Goal: Information Seeking & Learning: Learn about a topic

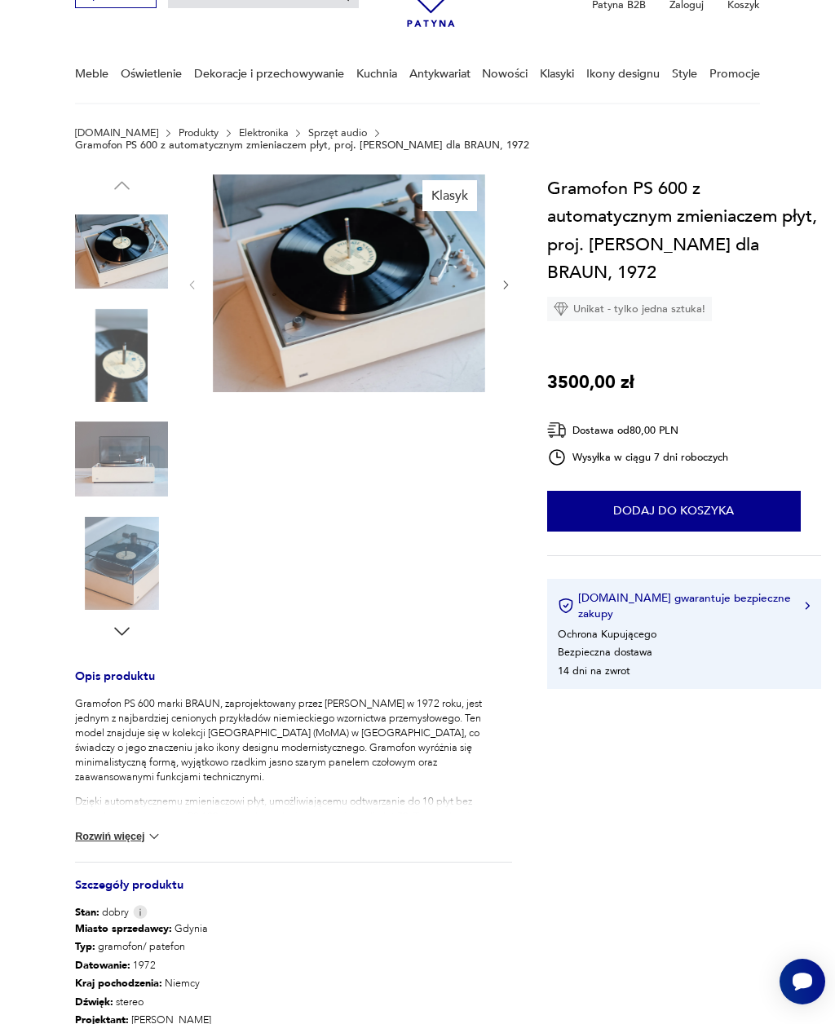
click at [120, 347] on img at bounding box center [121, 355] width 93 height 93
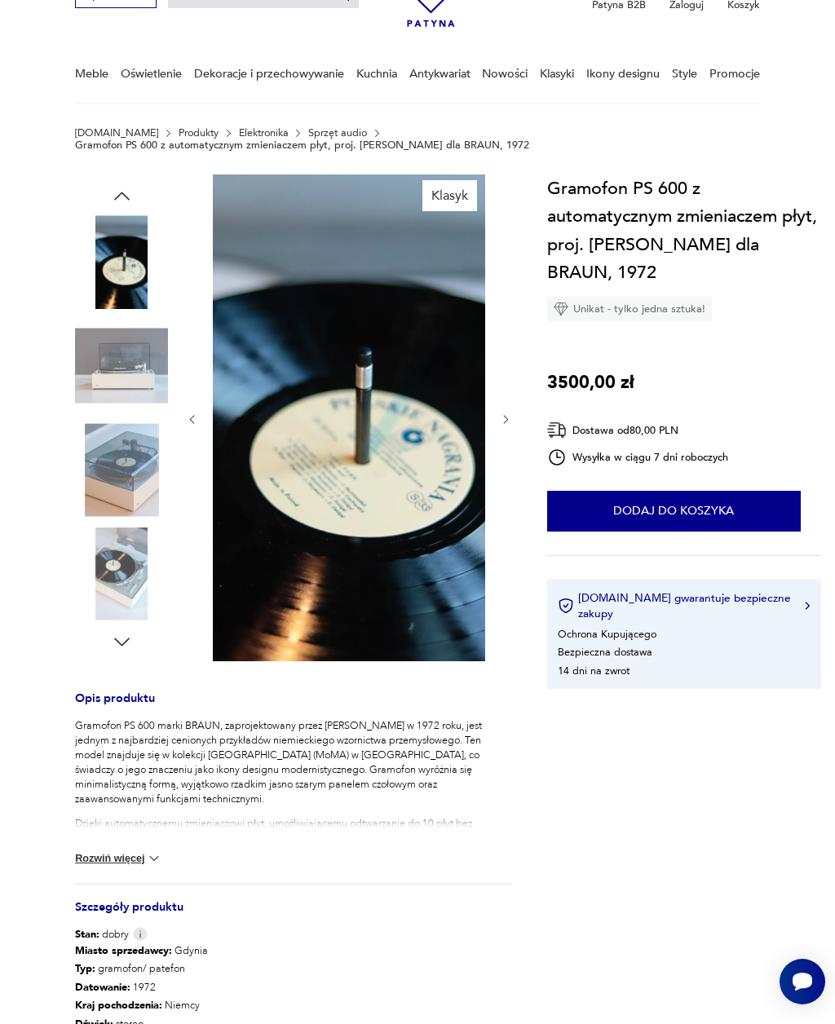
click at [108, 262] on img at bounding box center [121, 261] width 93 height 93
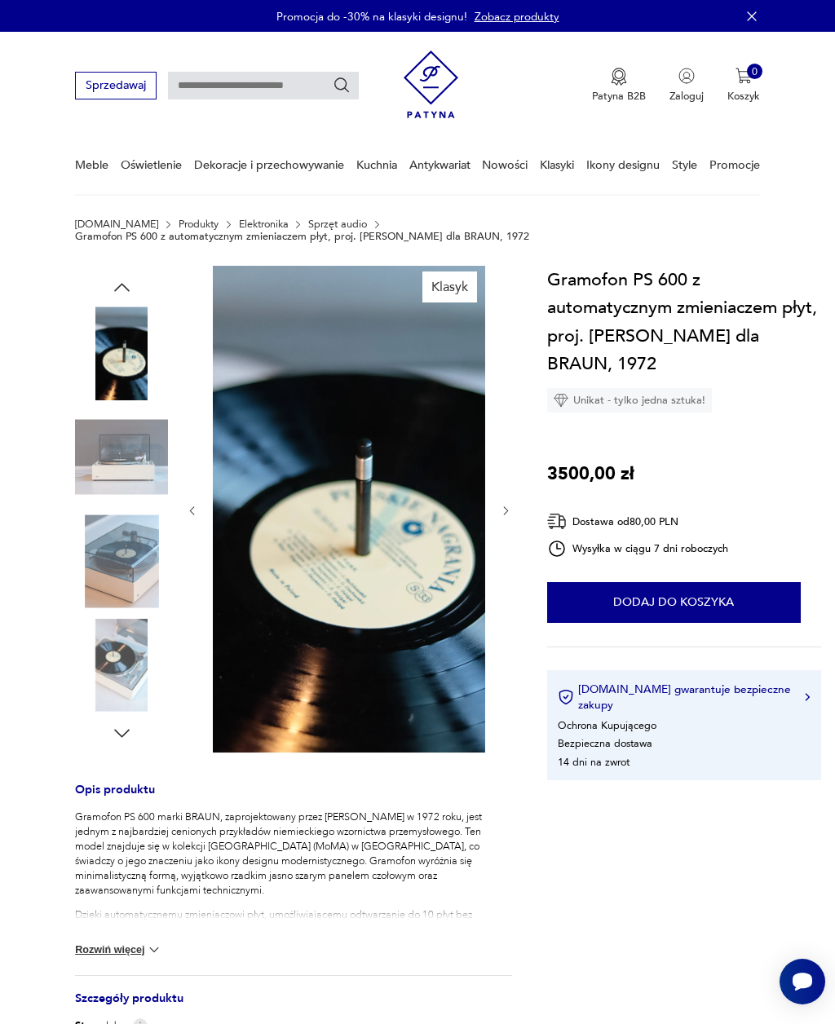
click at [219, 73] on input "text" at bounding box center [263, 86] width 191 height 28
type input "*****"
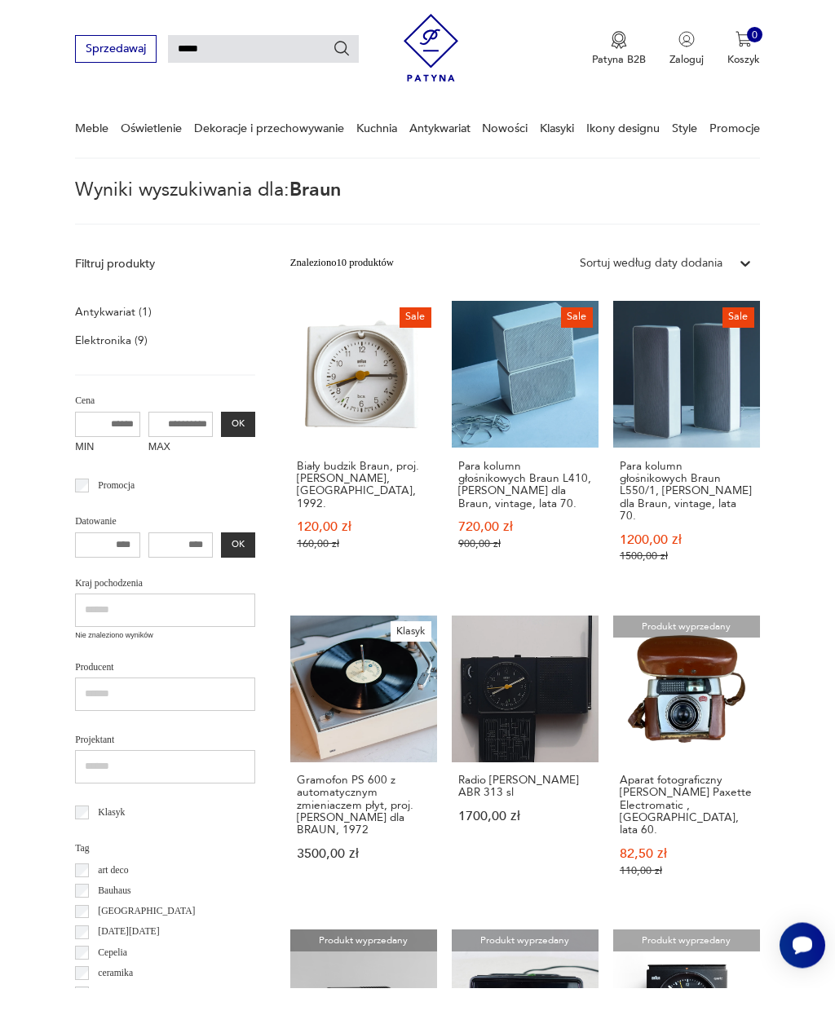
click at [475, 369] on link "Sale Para kolumn głośnikowych Braun L410, Dieter Rams dla Braun, vintage, lata …" at bounding box center [525, 483] width 147 height 290
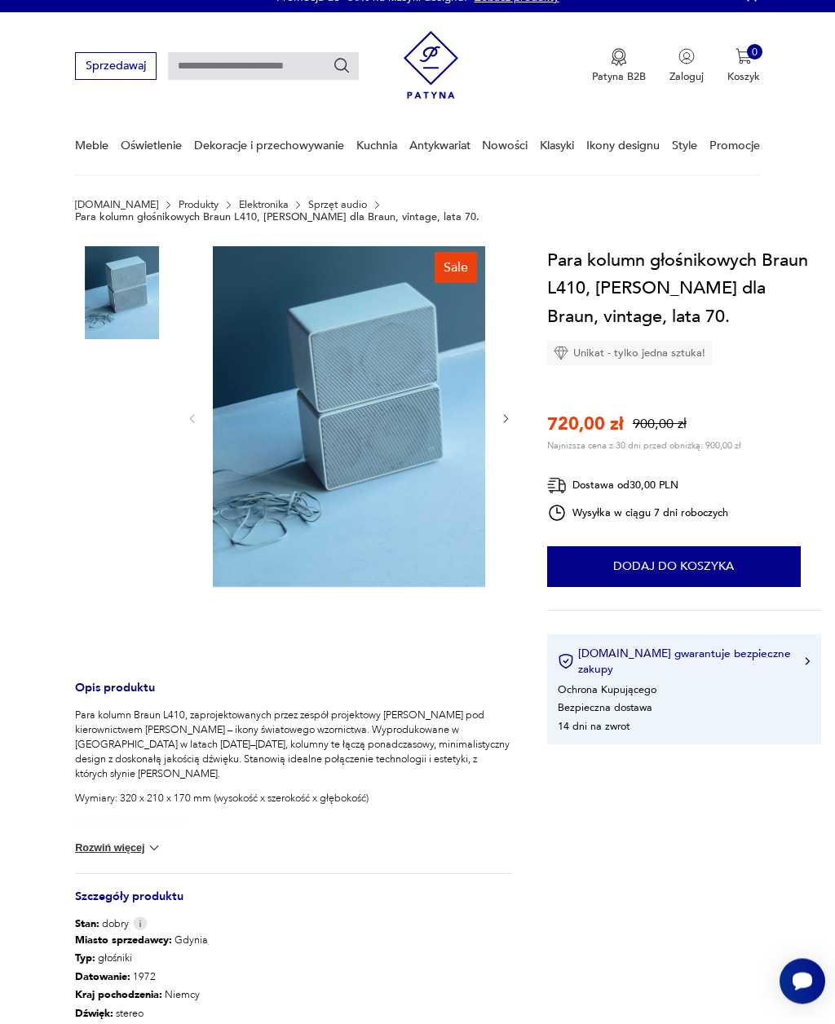
scroll to position [24, 0]
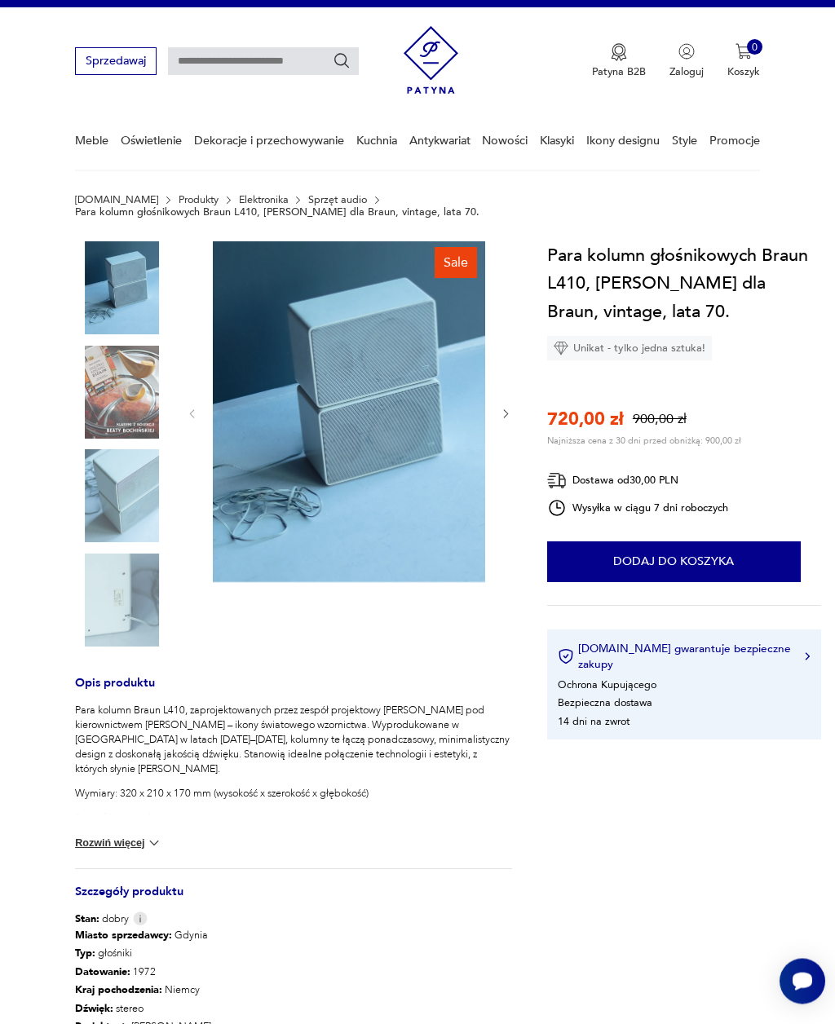
click at [118, 480] on img at bounding box center [121, 496] width 93 height 93
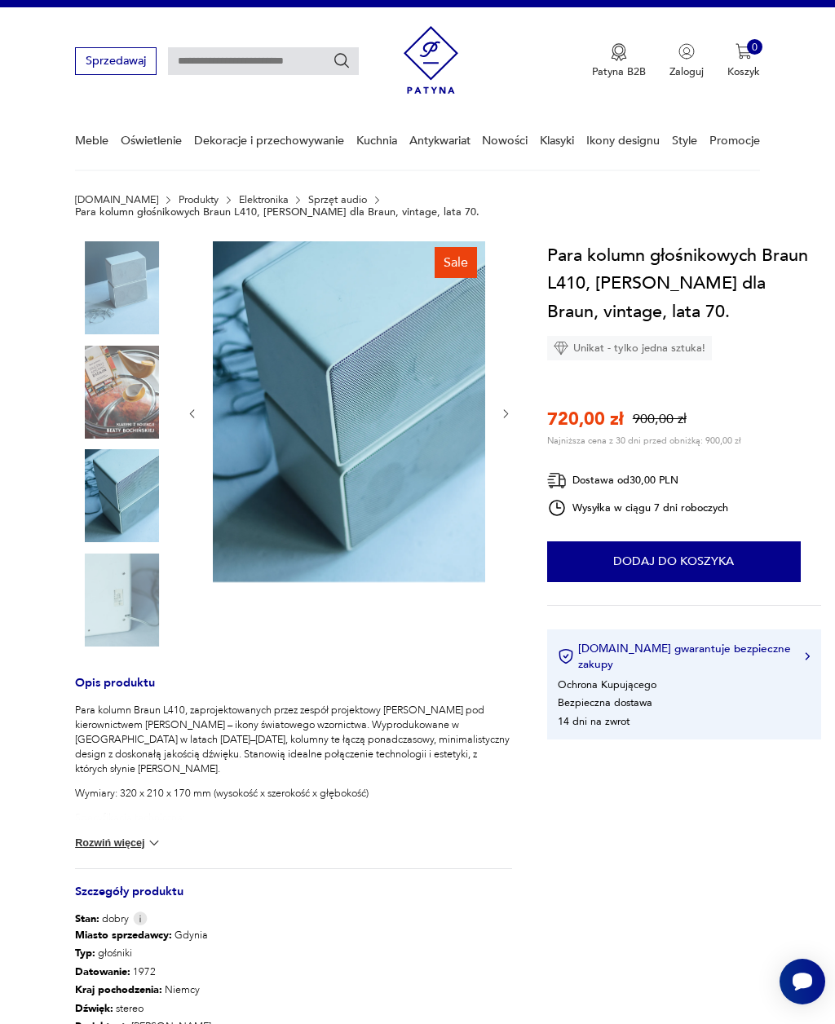
click at [305, 364] on img at bounding box center [349, 411] width 272 height 341
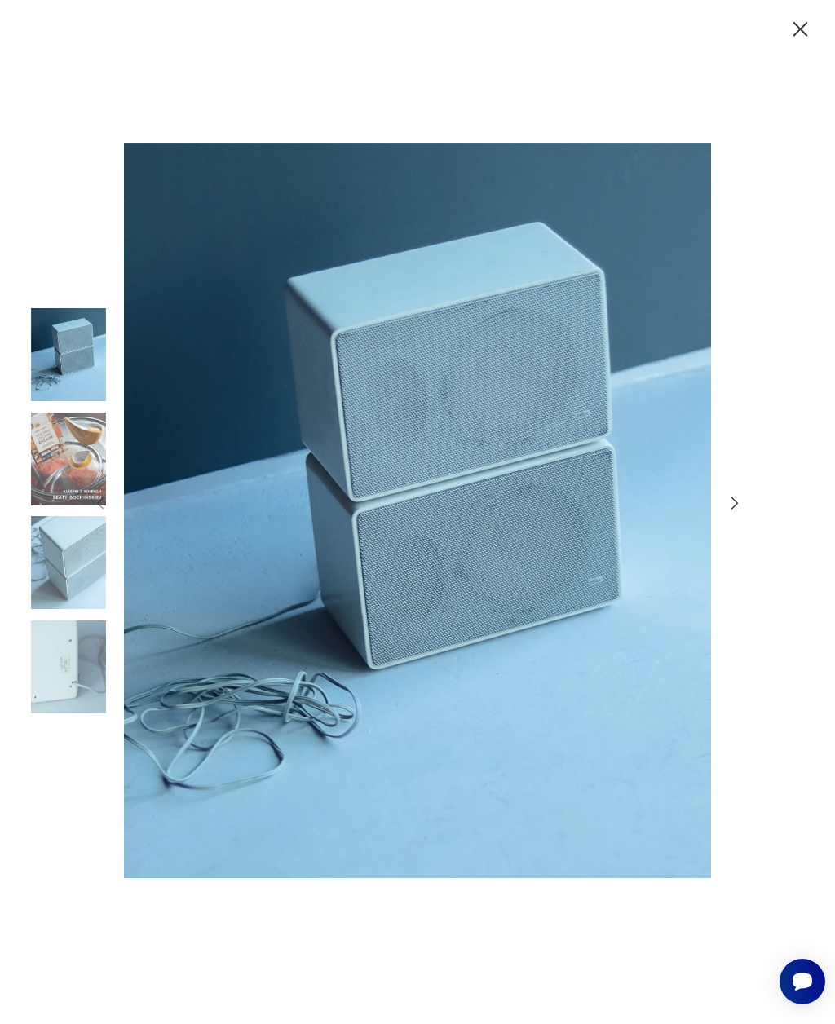
click at [728, 512] on icon "button" at bounding box center [735, 503] width 18 height 18
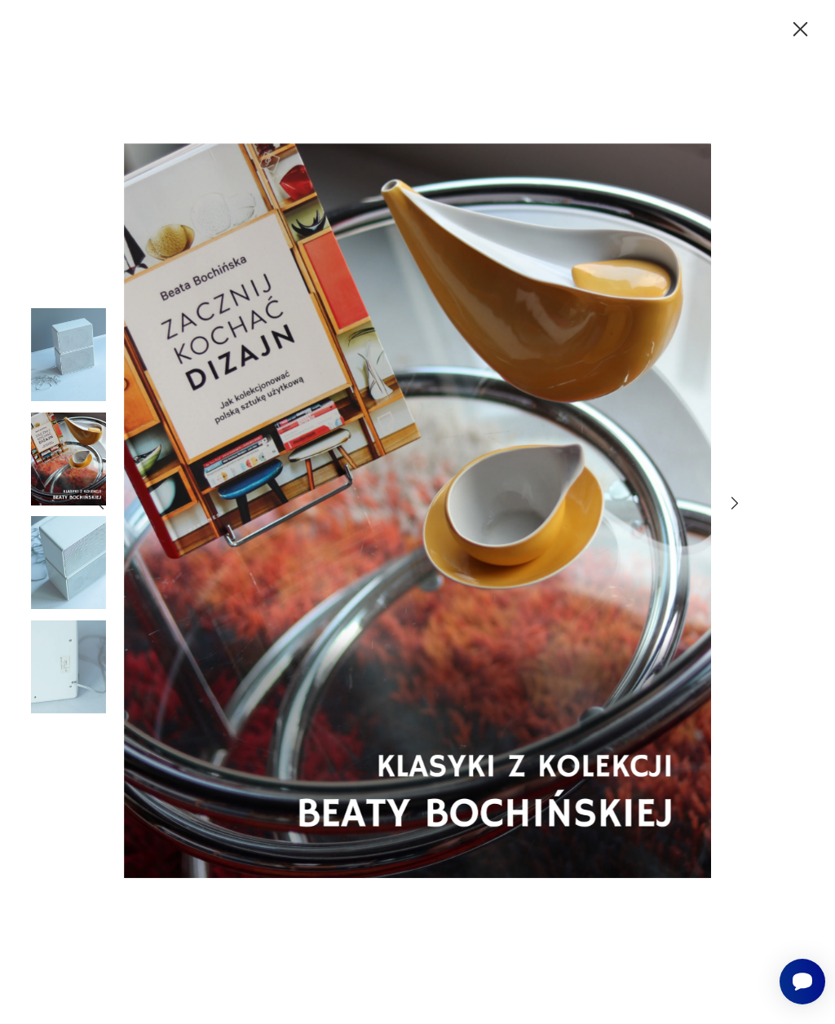
click at [728, 512] on icon "button" at bounding box center [735, 503] width 18 height 18
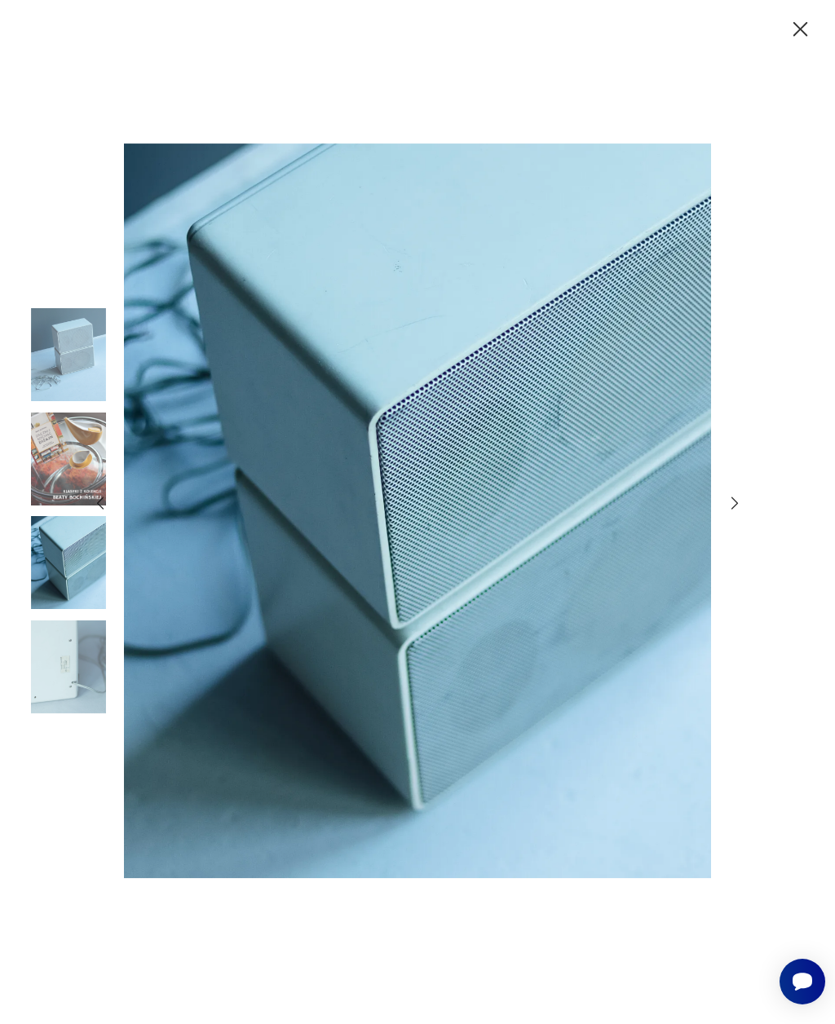
click at [728, 512] on icon "button" at bounding box center [735, 503] width 18 height 18
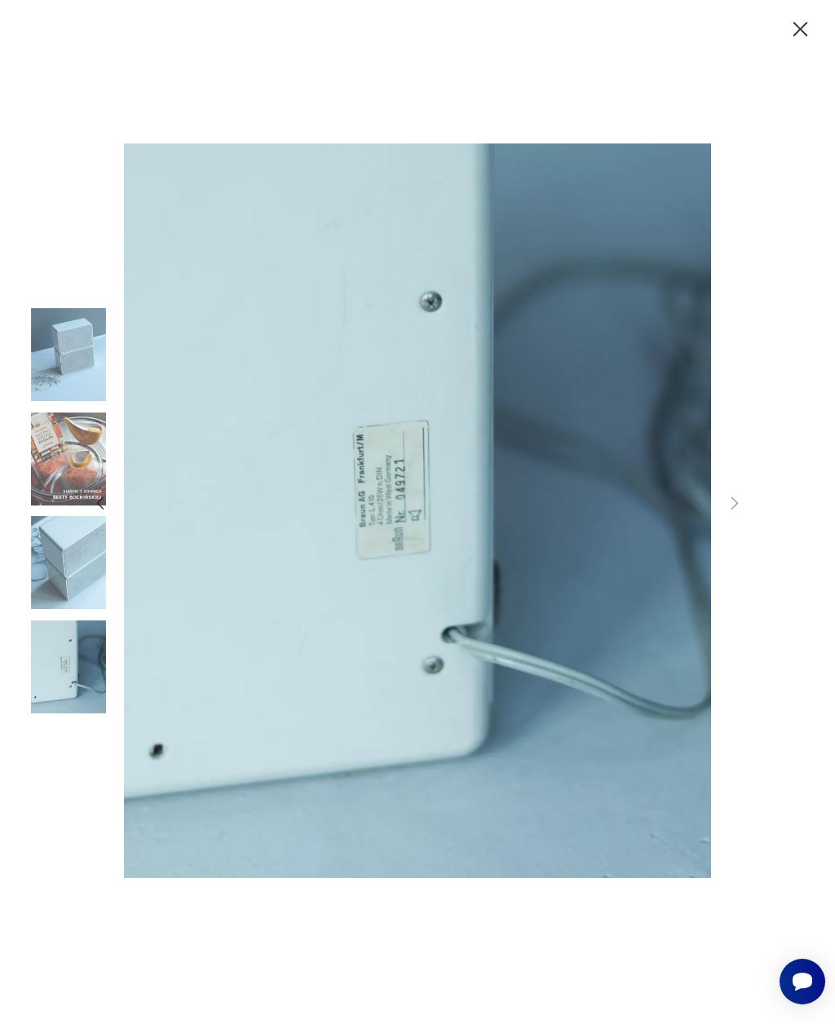
click at [64, 368] on img at bounding box center [68, 354] width 93 height 93
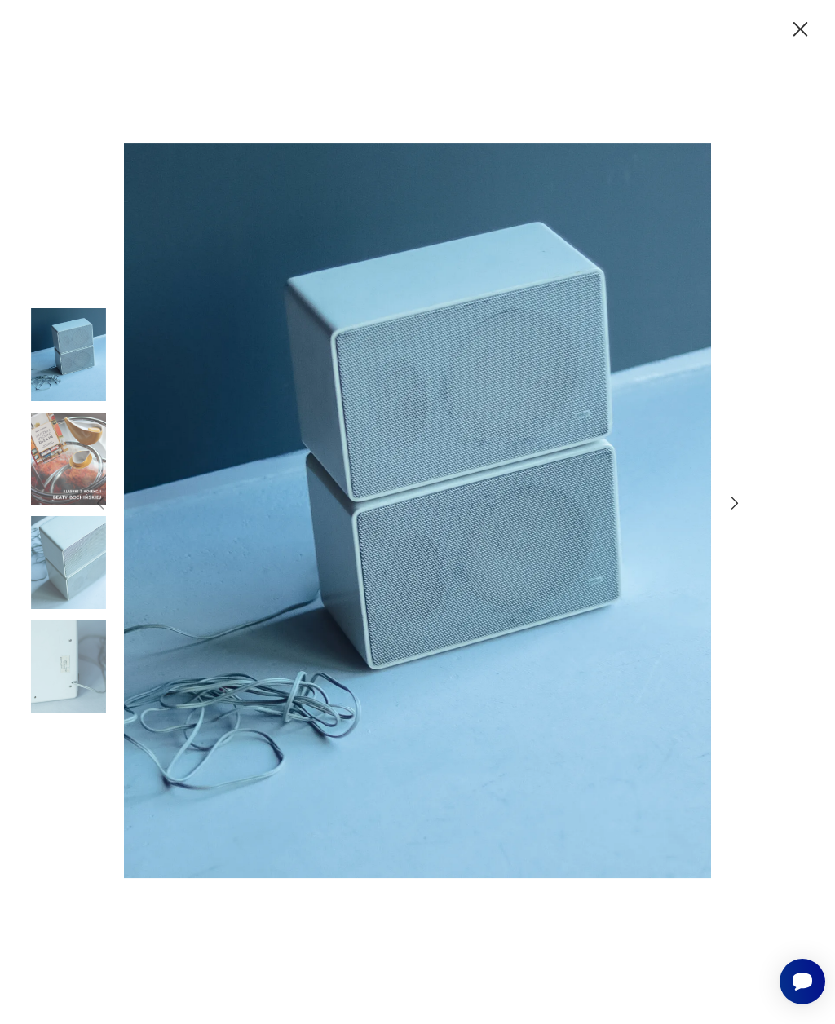
click at [801, 27] on icon "button" at bounding box center [801, 29] width 26 height 26
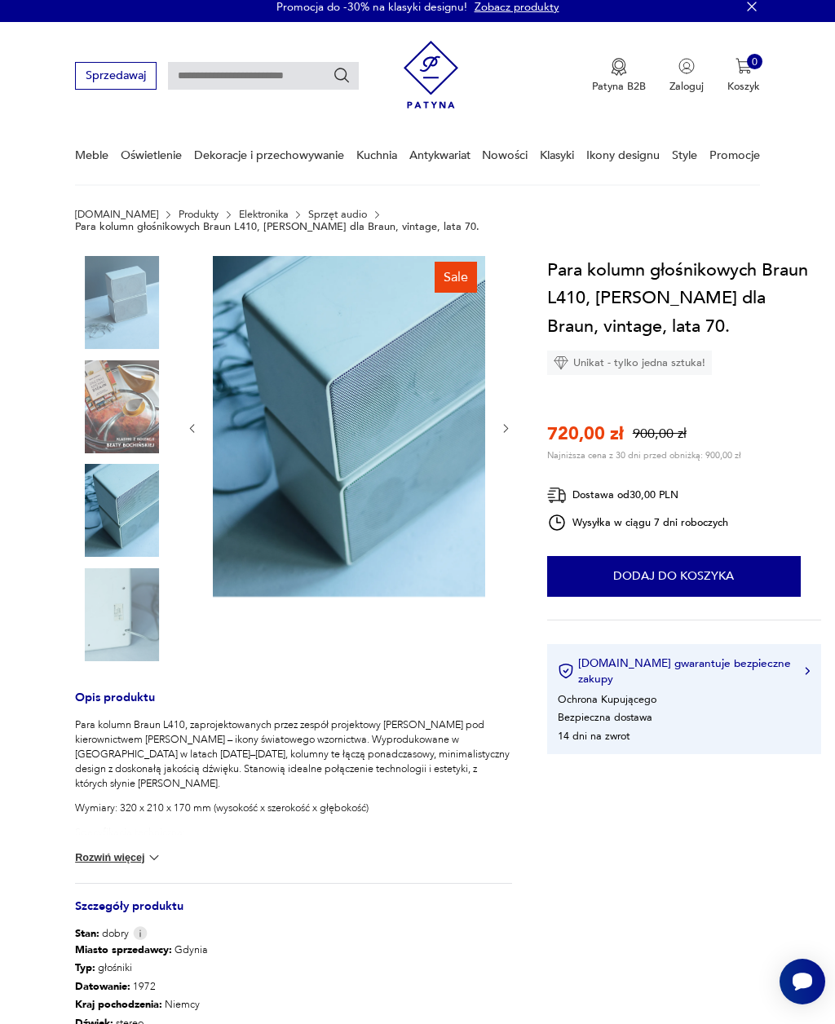
scroll to position [0, 0]
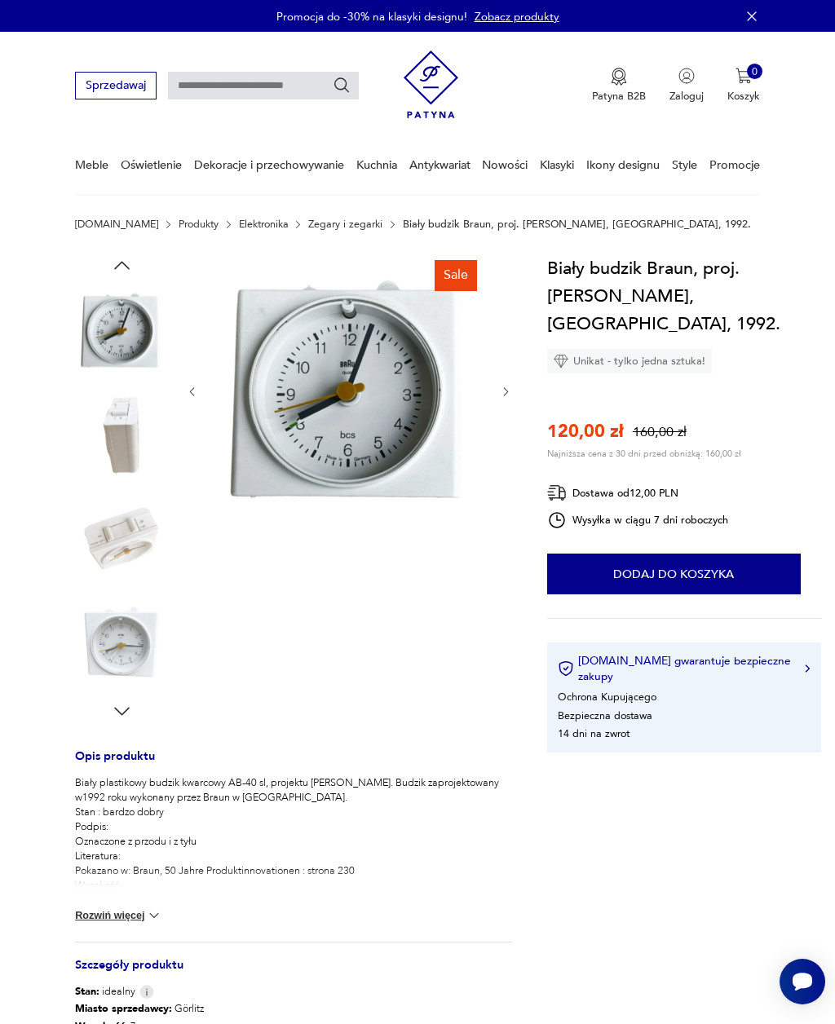
click at [121, 445] on img at bounding box center [121, 434] width 93 height 93
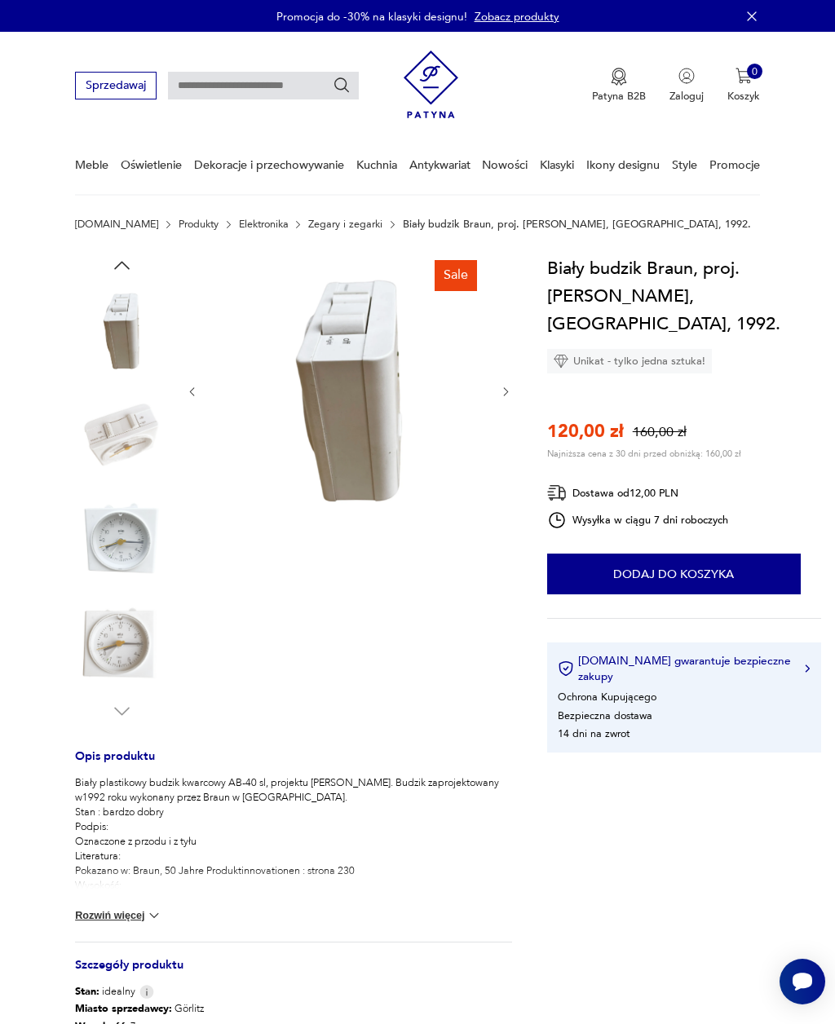
click at [113, 462] on img at bounding box center [121, 434] width 93 height 93
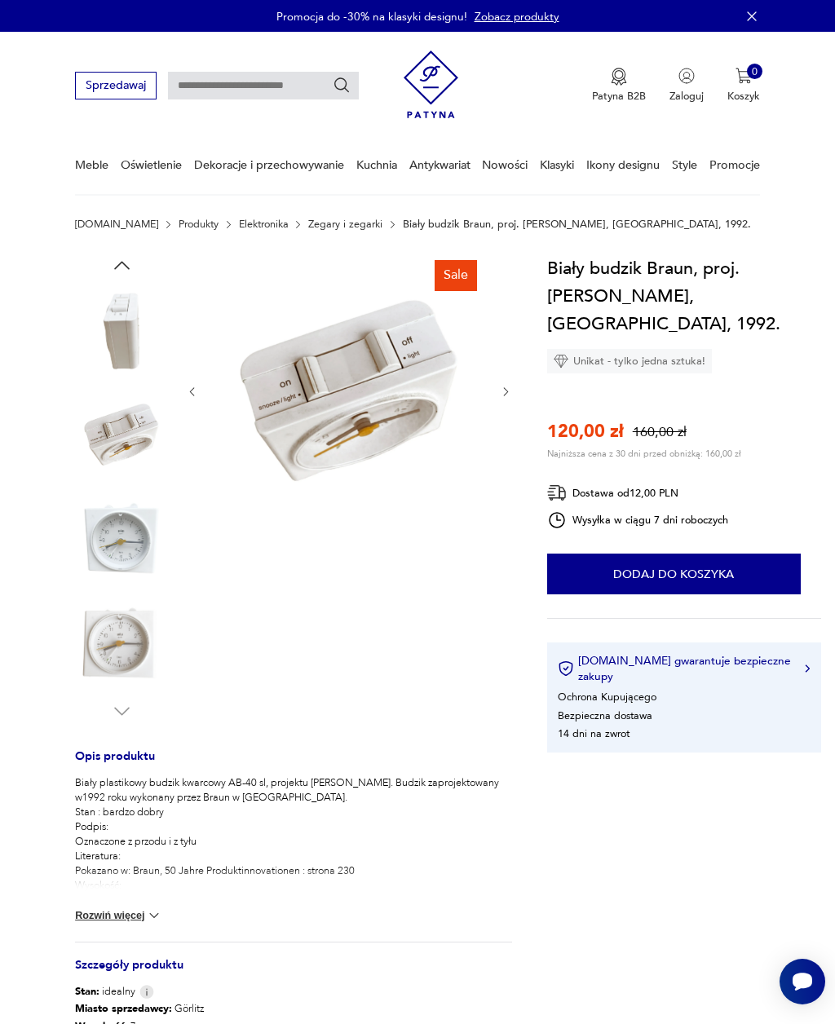
click at [122, 536] on img at bounding box center [121, 539] width 93 height 93
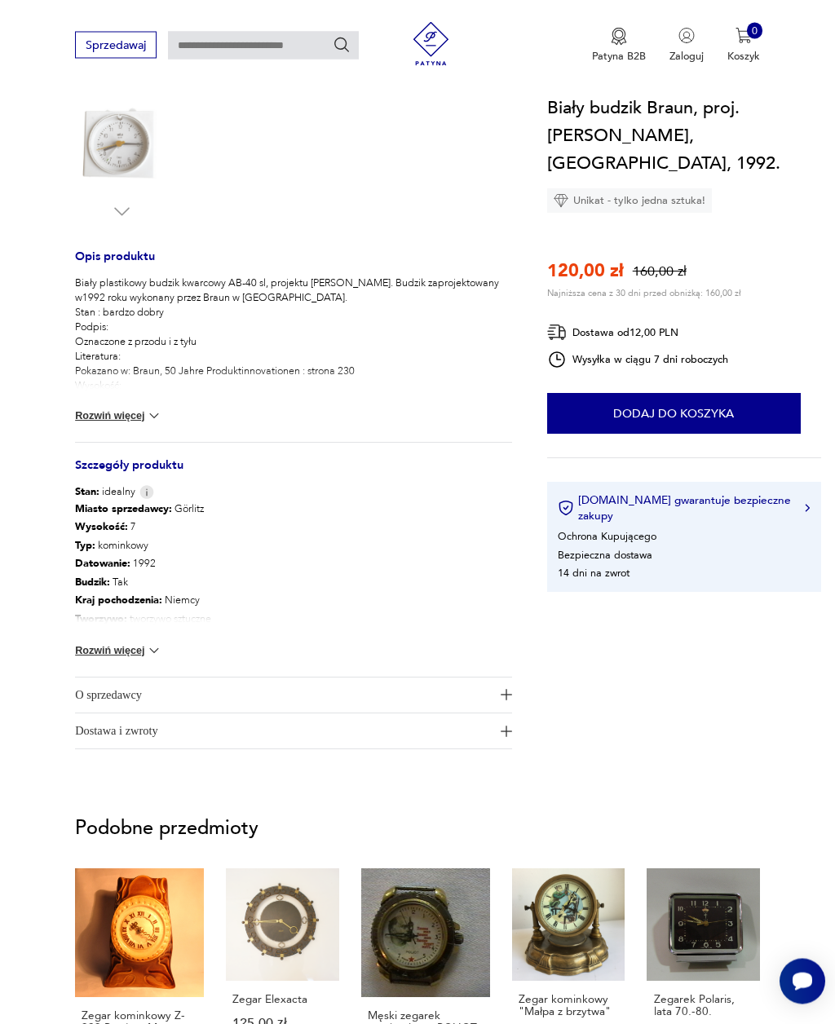
scroll to position [500, 0]
click at [99, 412] on button "Rozwiń więcej" at bounding box center [118, 416] width 87 height 16
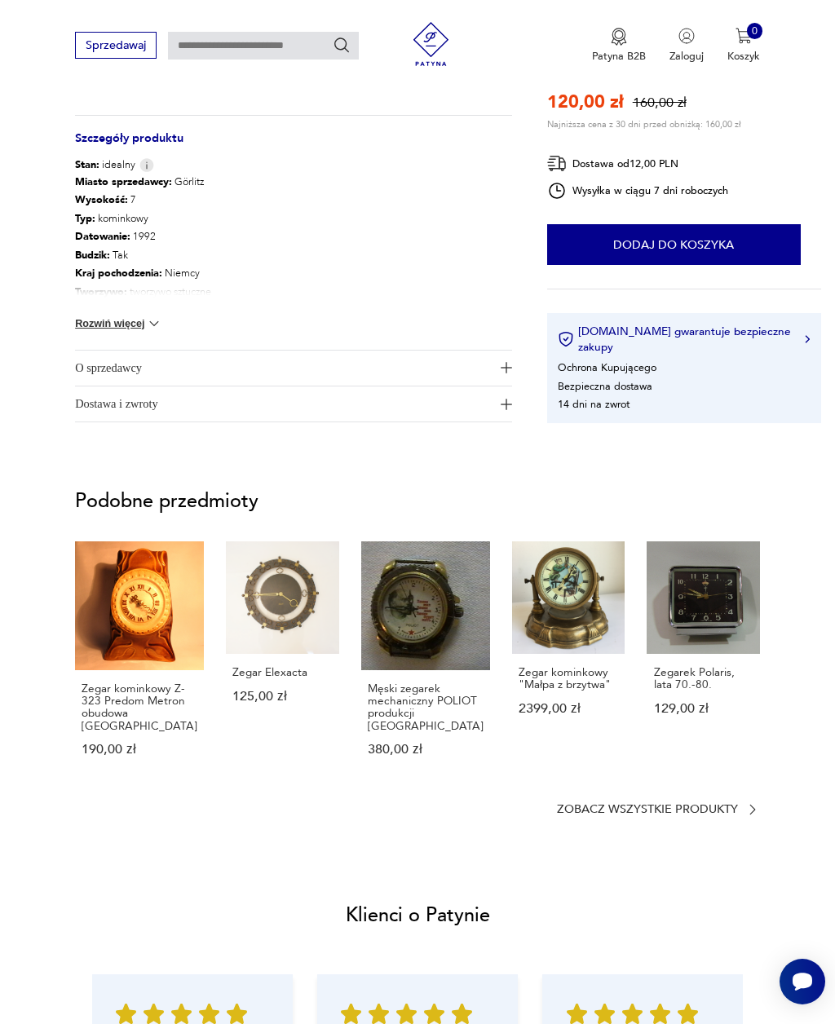
scroll to position [927, 0]
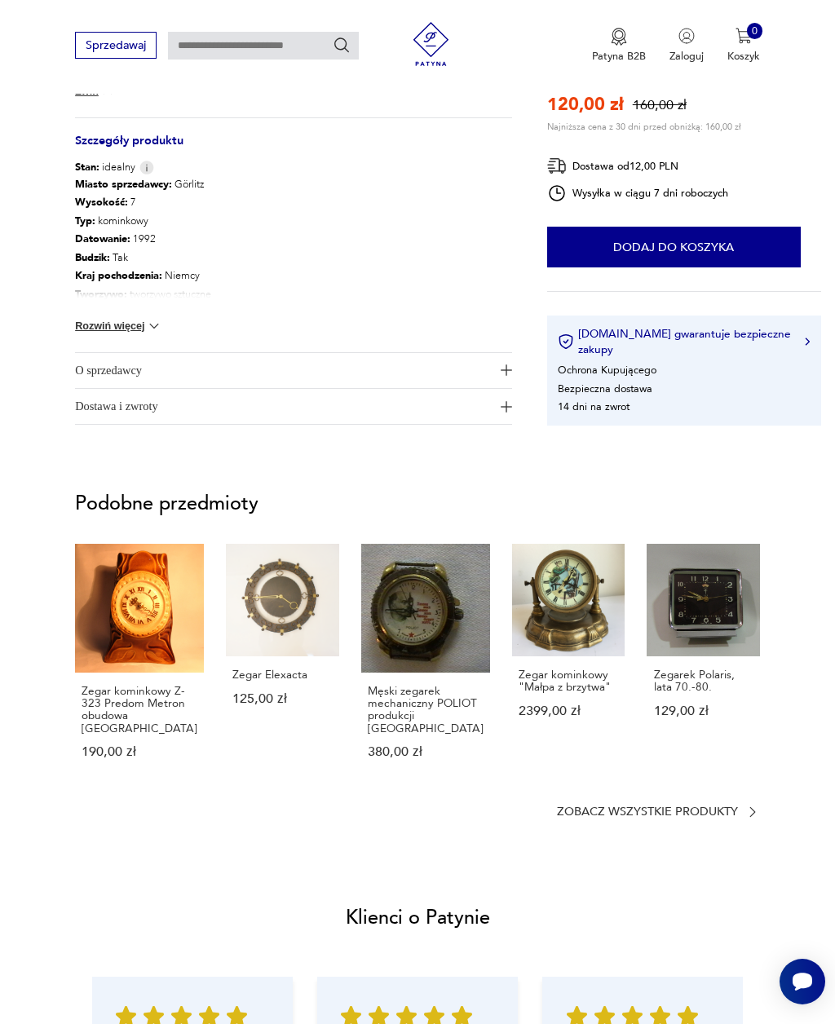
click at [95, 372] on span "O sprzedawcy" at bounding box center [283, 370] width 417 height 35
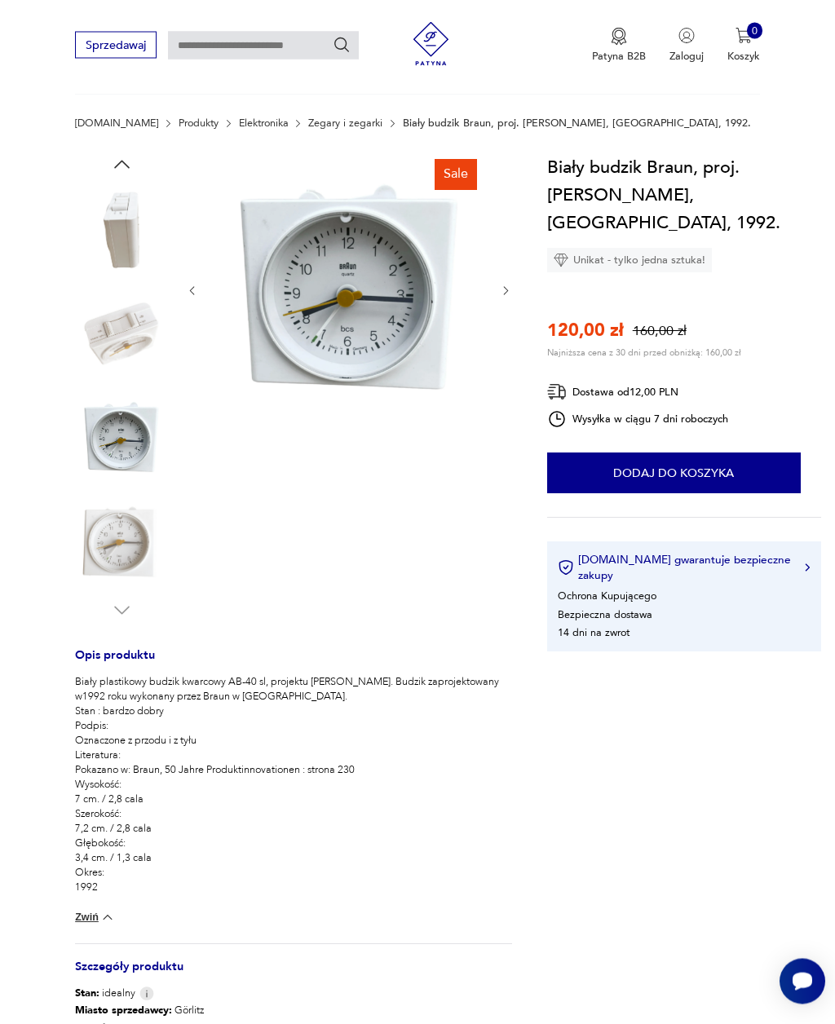
scroll to position [0, 0]
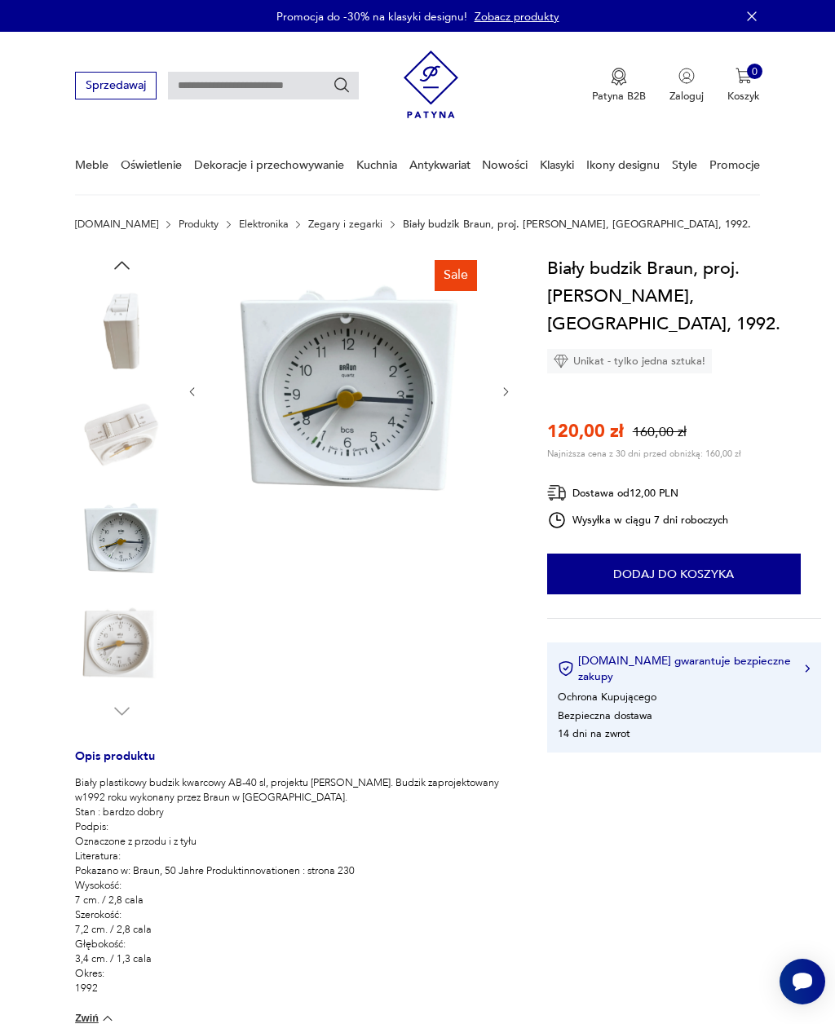
click at [118, 434] on img at bounding box center [121, 434] width 93 height 93
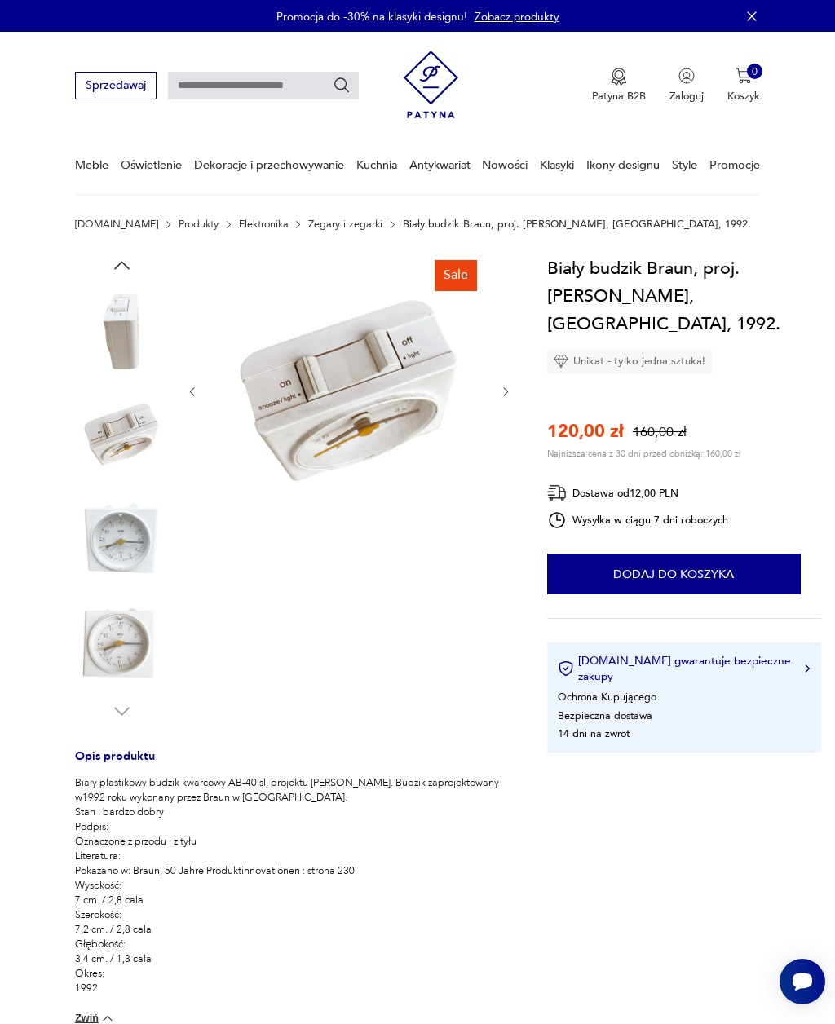
click at [119, 325] on img at bounding box center [121, 331] width 93 height 93
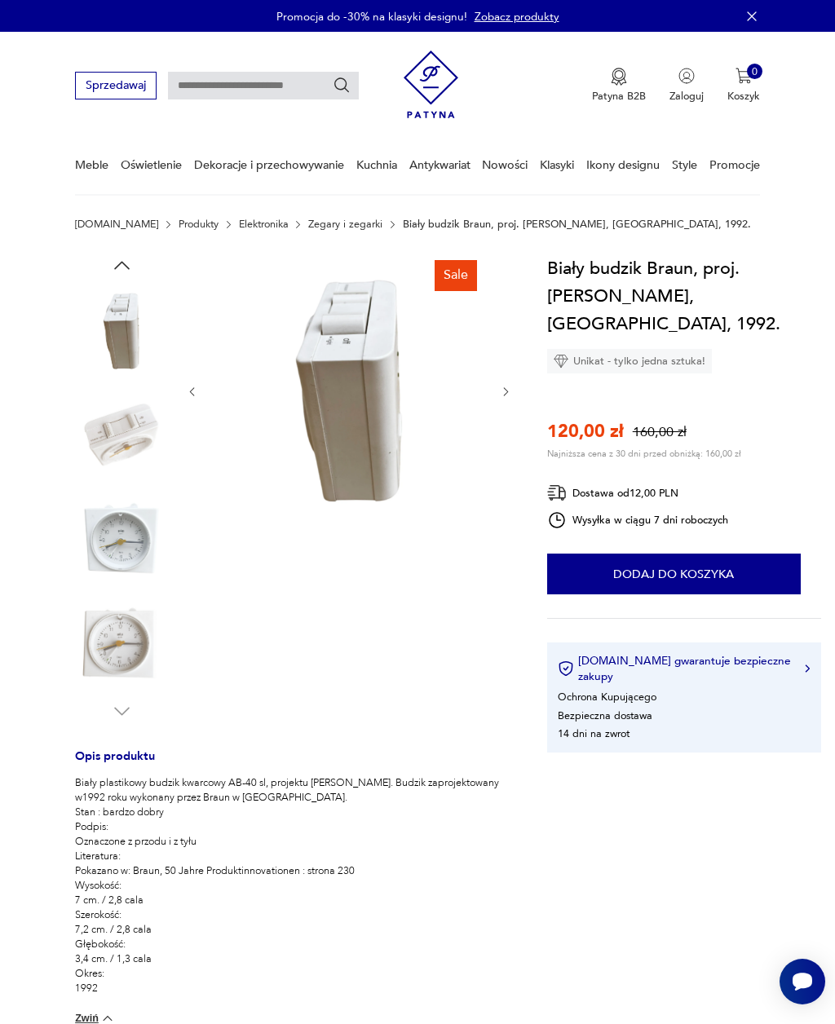
type input "*****"
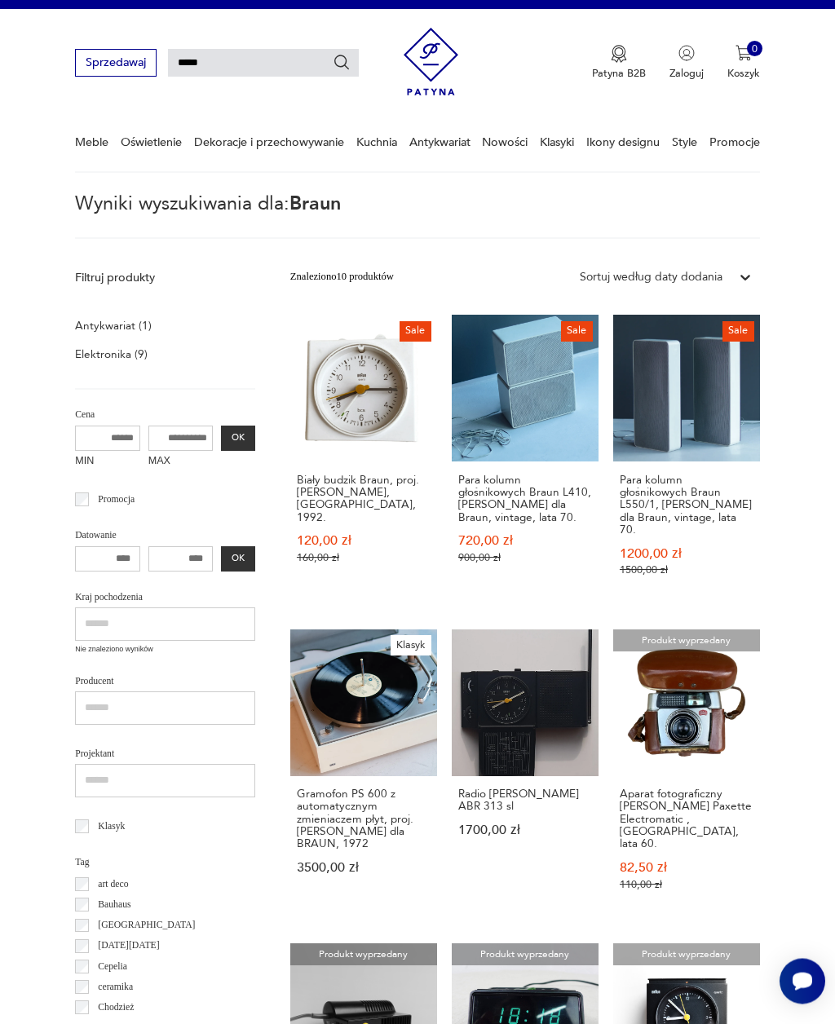
scroll to position [23, 0]
click at [713, 506] on h3 "Para kolumn głośnikowych Braun L550/1, [PERSON_NAME] dla Braun, vintage, lata 7…" at bounding box center [687, 505] width 134 height 62
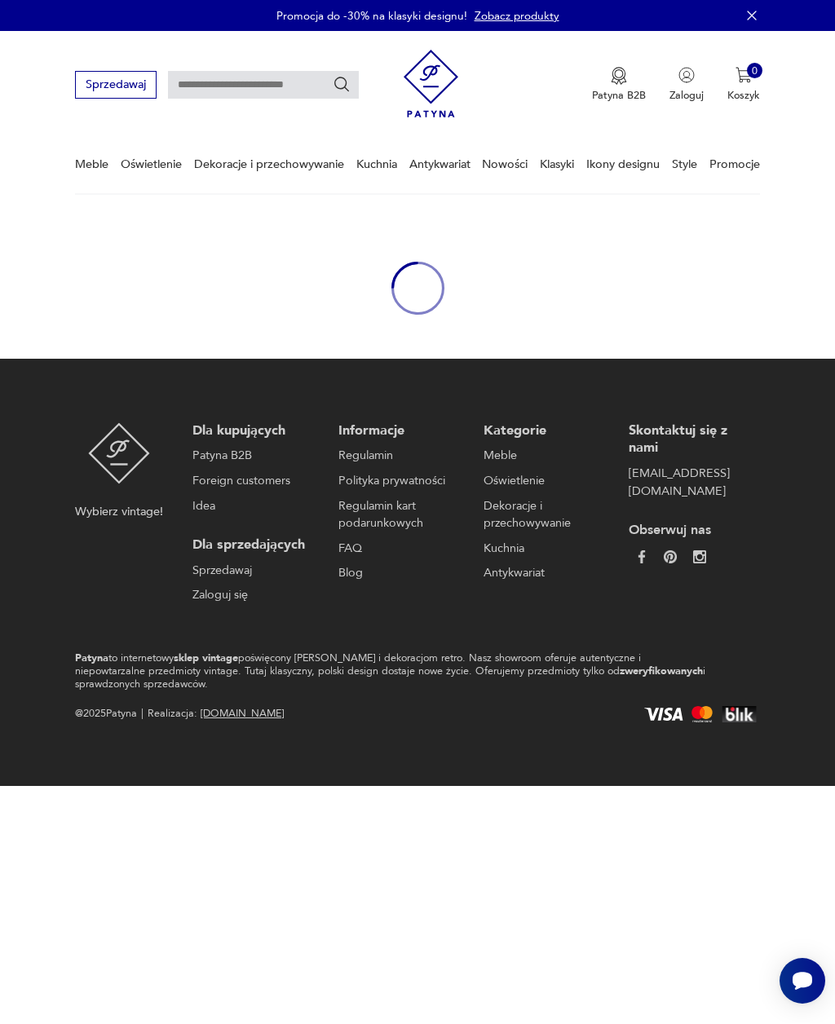
scroll to position [1, 0]
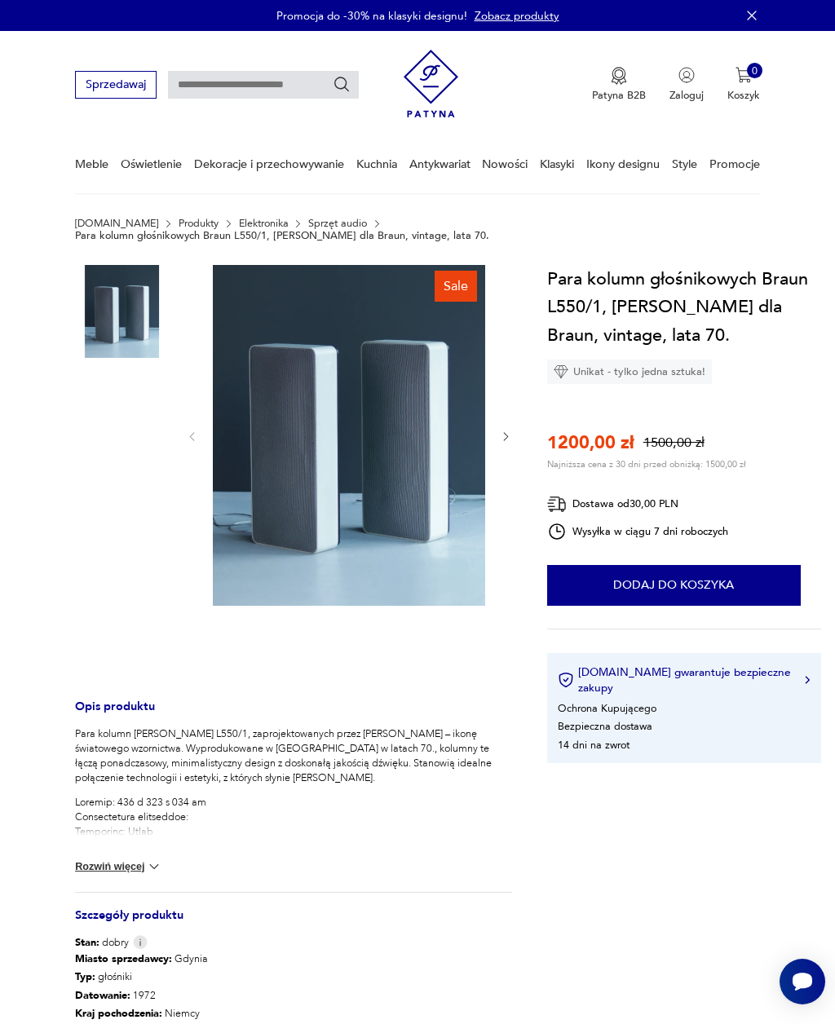
click at [127, 311] on img at bounding box center [121, 311] width 93 height 93
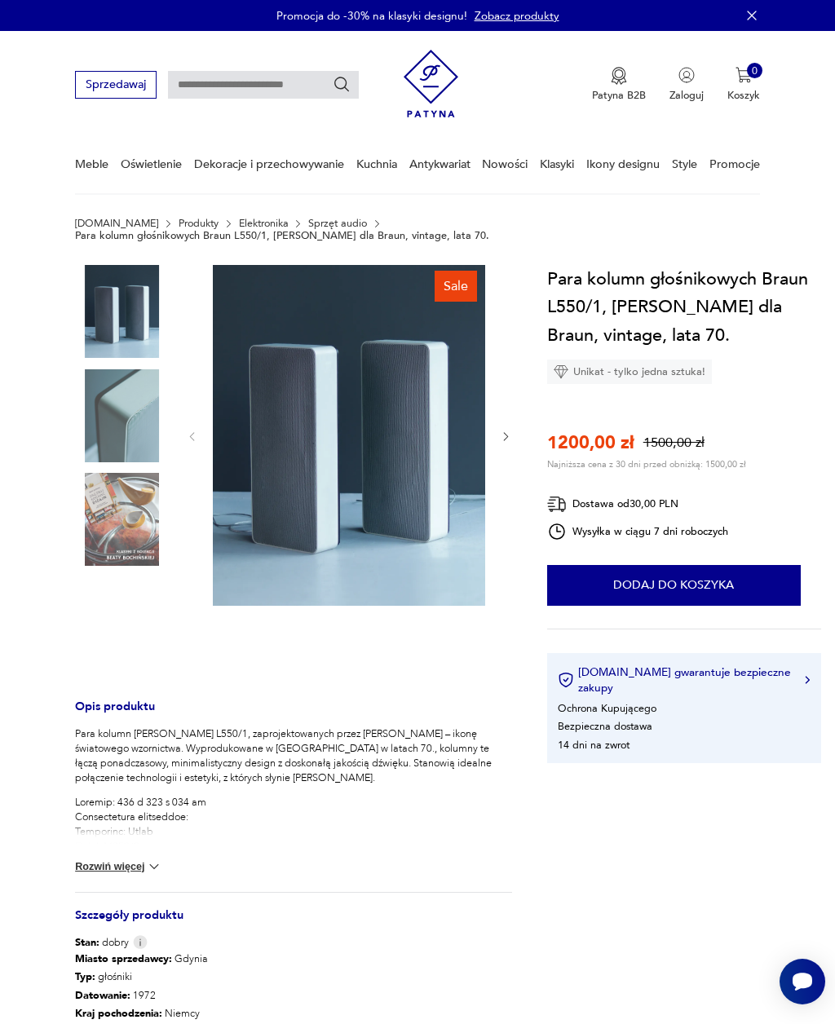
click at [118, 400] on img at bounding box center [121, 415] width 93 height 93
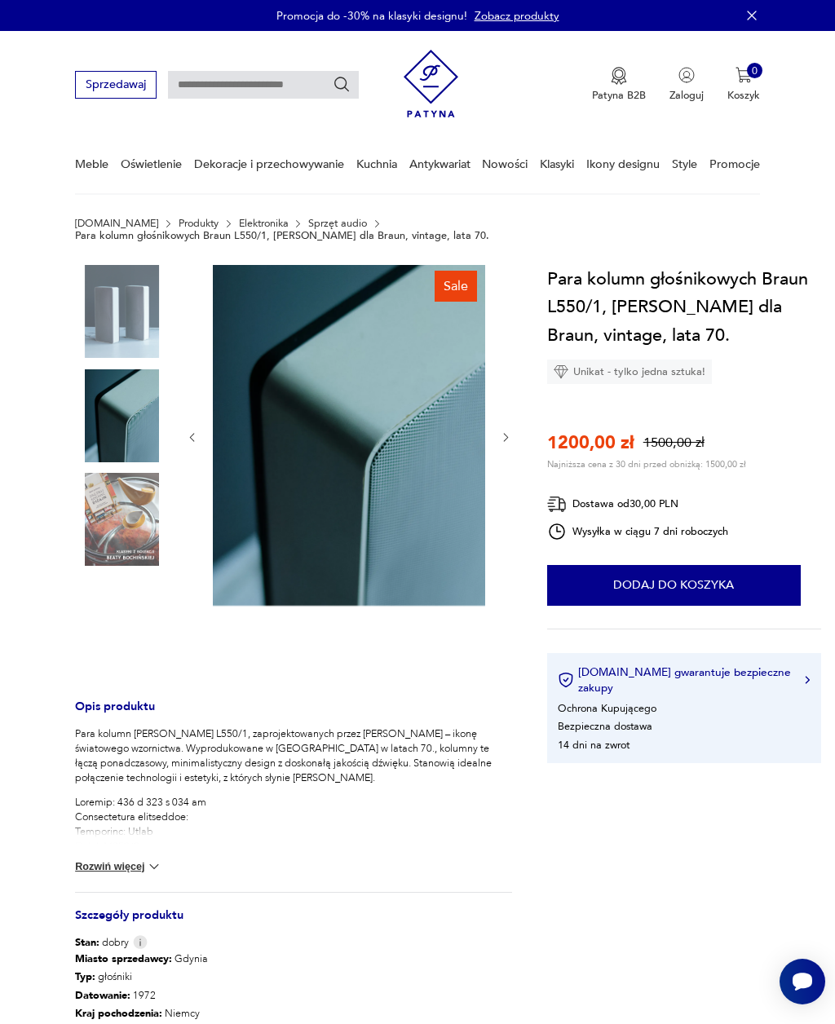
click at [123, 302] on img at bounding box center [121, 311] width 93 height 93
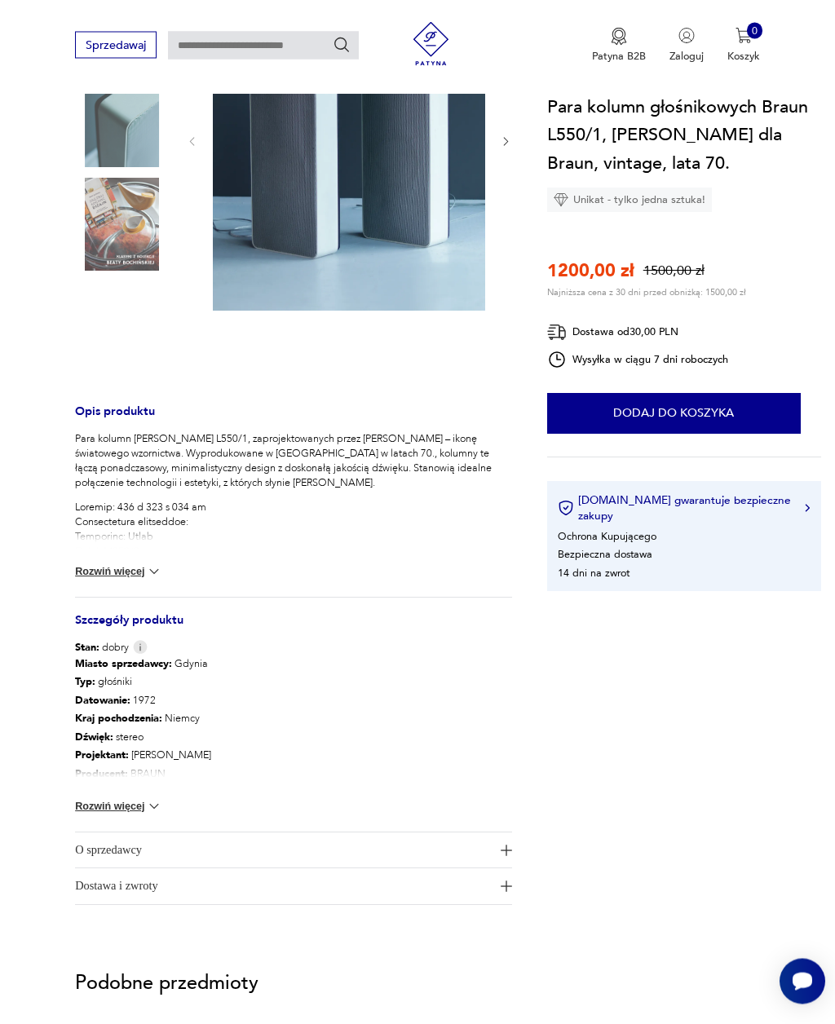
scroll to position [296, 0]
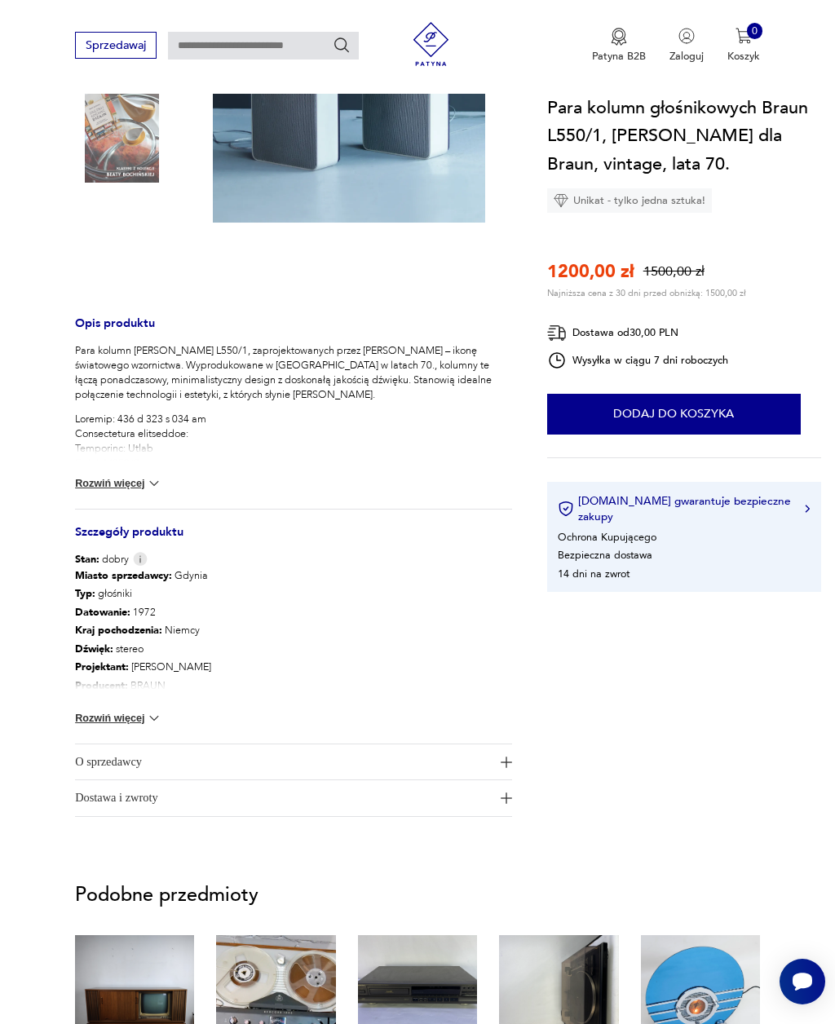
click at [109, 475] on button "Rozwiń więcej" at bounding box center [118, 483] width 87 height 16
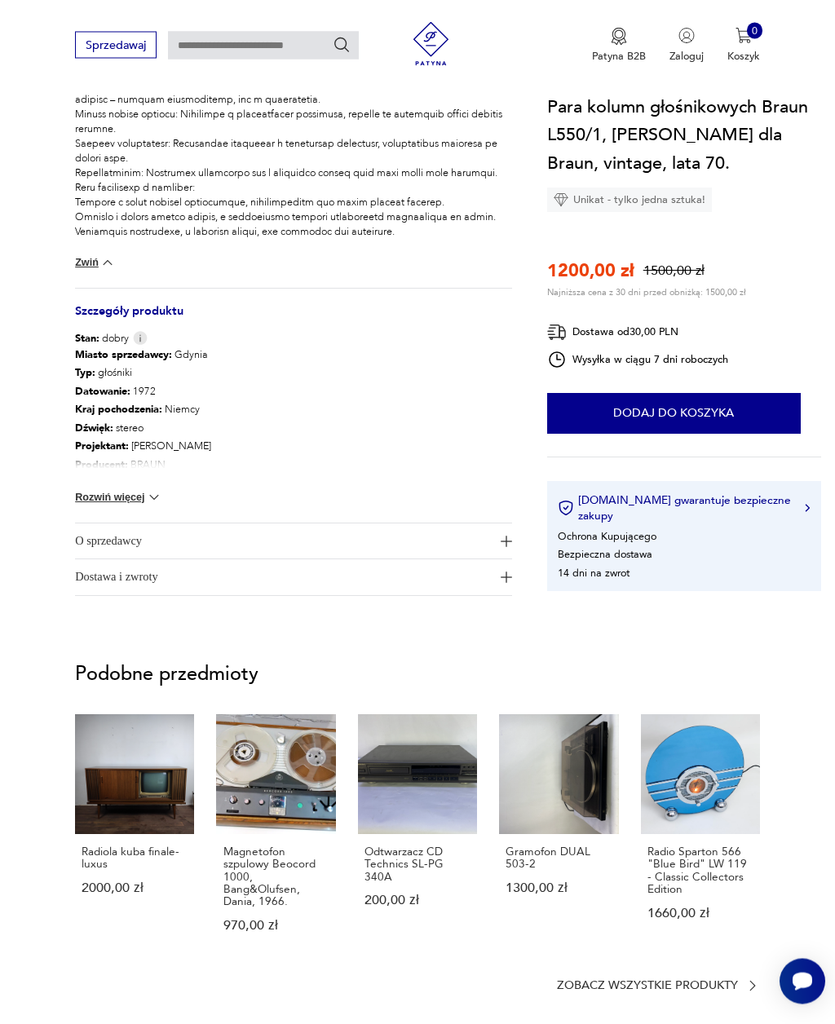
scroll to position [983, 0]
click at [113, 489] on button "Rozwiń więcej" at bounding box center [118, 497] width 87 height 16
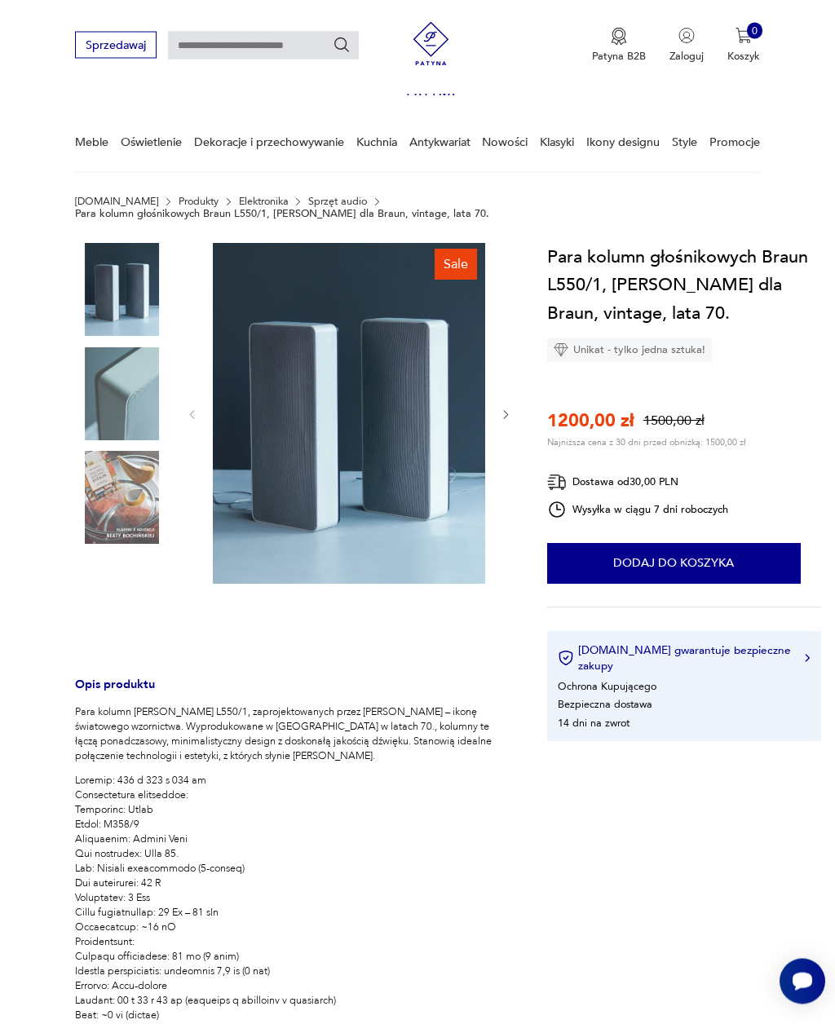
scroll to position [0, 0]
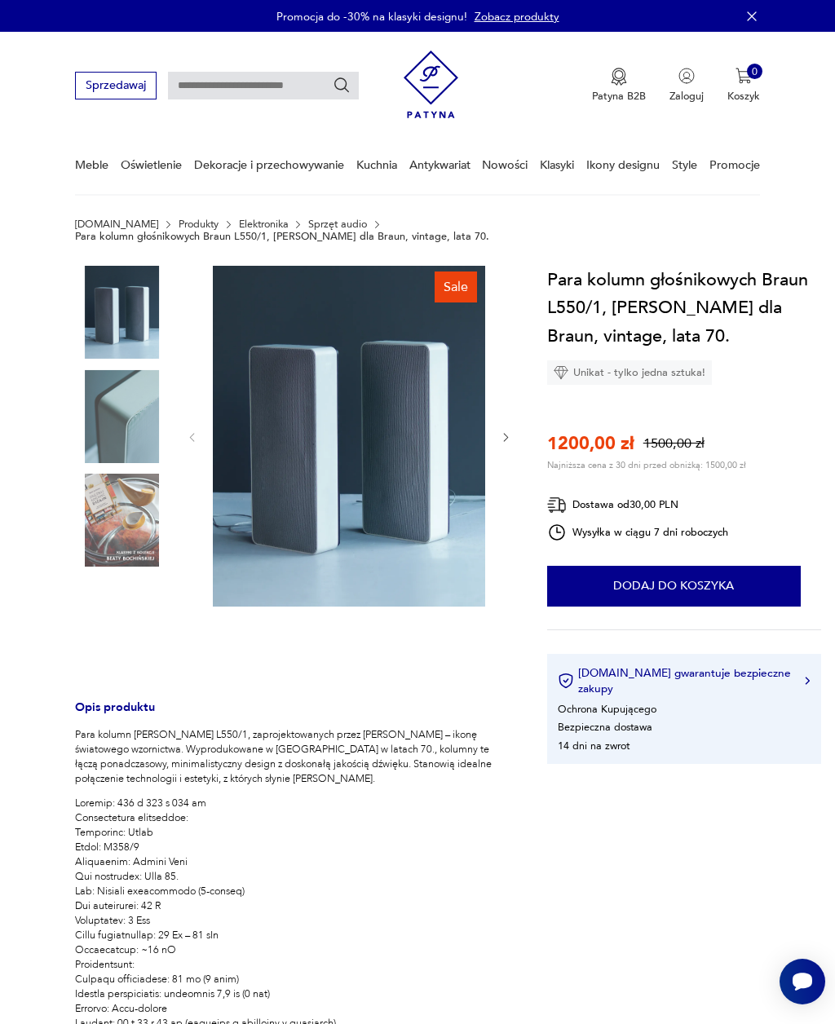
click at [120, 403] on img at bounding box center [121, 416] width 93 height 93
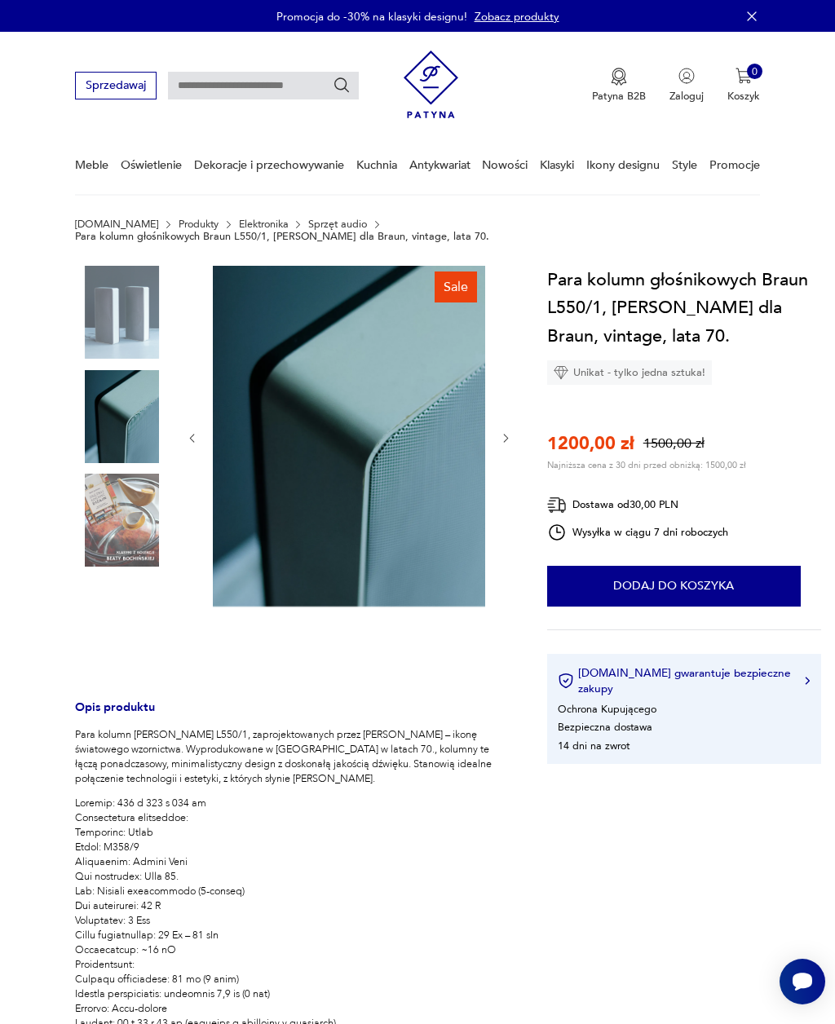
click at [794, 266] on h1 "Para kolumn głośnikowych Braun L550/1, [PERSON_NAME] dla Braun, vintage, lata 7…" at bounding box center [684, 308] width 274 height 84
copy h1 "Braun L550/1"
